Goal: Task Accomplishment & Management: Use online tool/utility

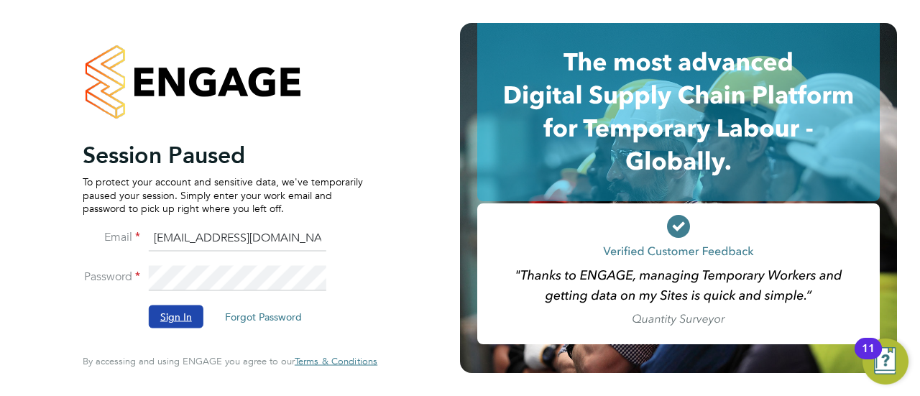
click at [162, 323] on button "Sign In" at bounding box center [176, 316] width 55 height 23
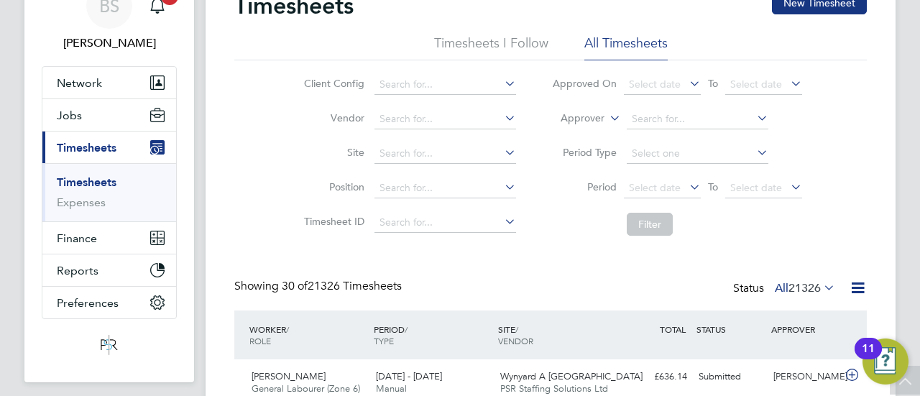
click at [607, 114] on icon at bounding box center [607, 114] width 0 height 13
click at [585, 134] on li "Worker" at bounding box center [569, 135] width 70 height 19
click at [688, 103] on li "Worker" at bounding box center [677, 119] width 286 height 34
click at [685, 114] on input at bounding box center [698, 119] width 142 height 20
click at [681, 162] on li "Ian Cousin s" at bounding box center [697, 157] width 142 height 19
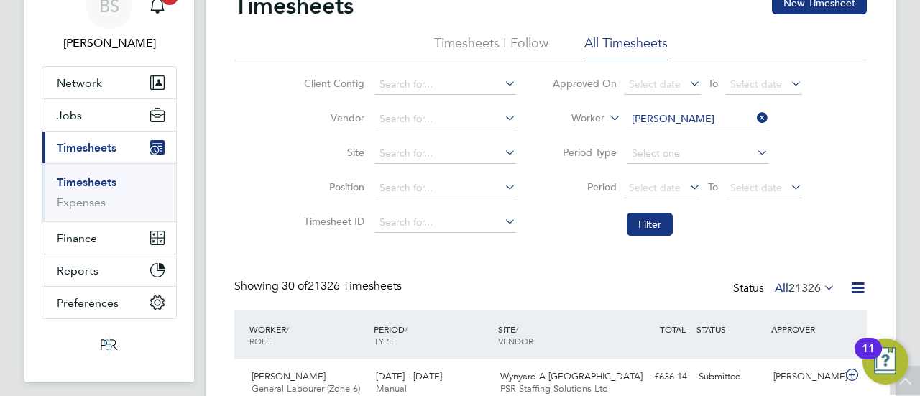
type input "Ian Cousins"
